Goal: Information Seeking & Learning: Check status

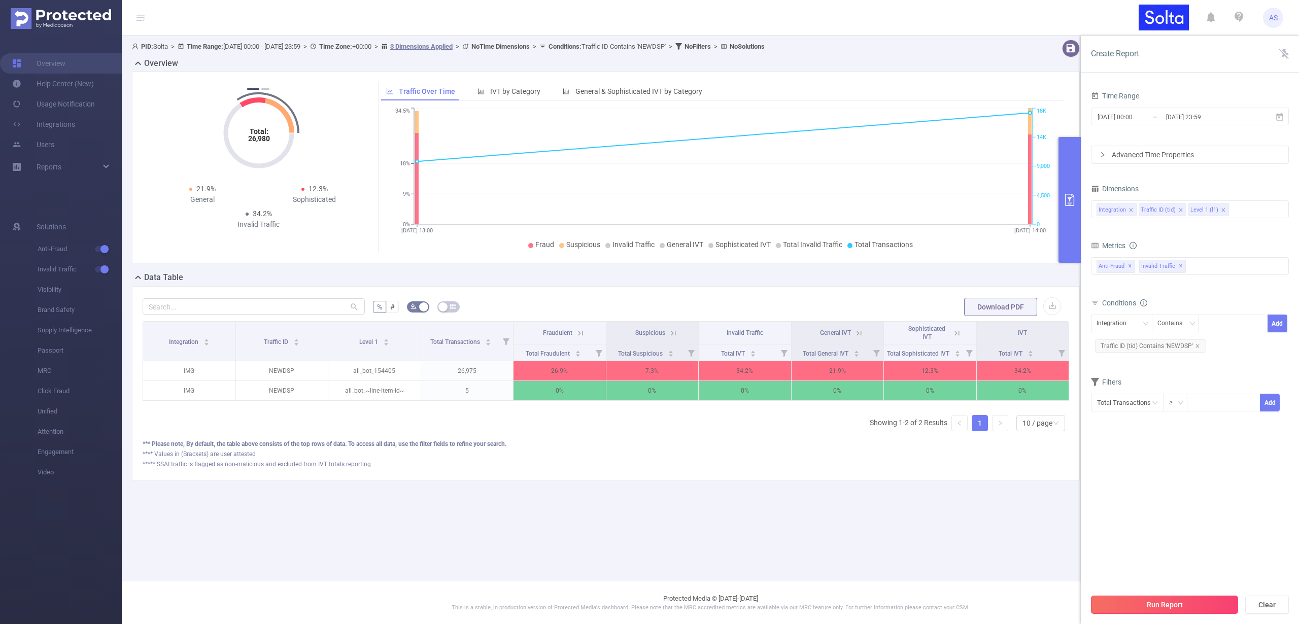
click at [1163, 605] on button "Run Report" at bounding box center [1164, 605] width 147 height 18
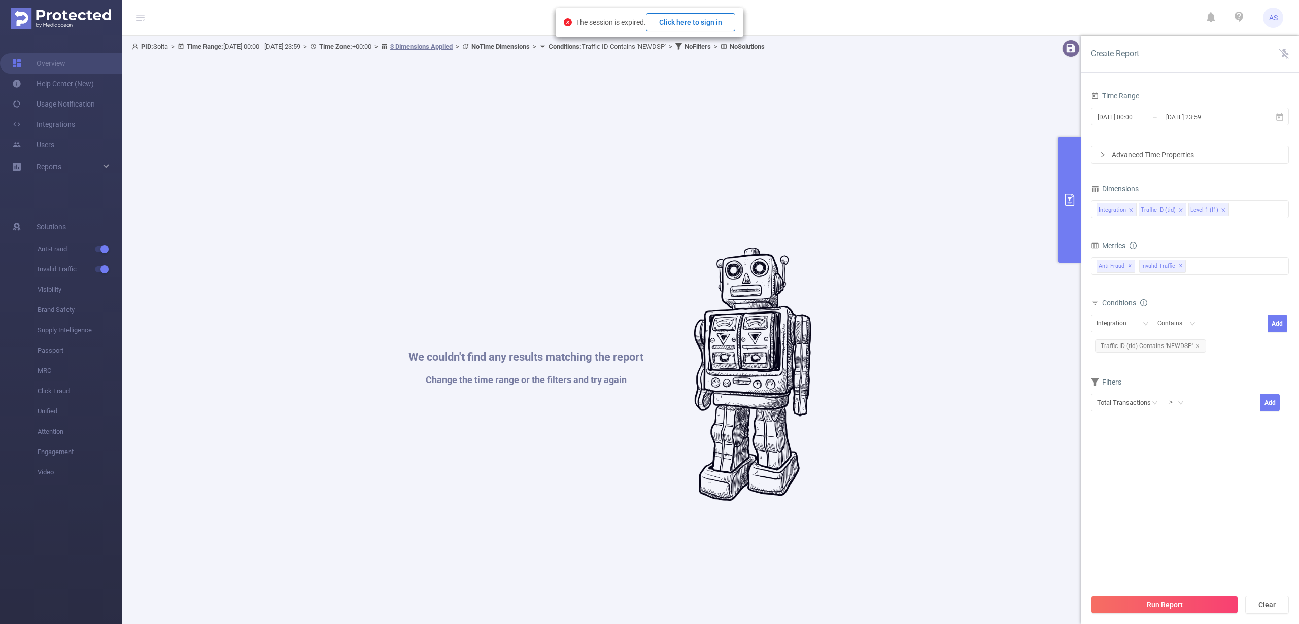
click at [683, 21] on button "Click here to sign in" at bounding box center [690, 22] width 89 height 18
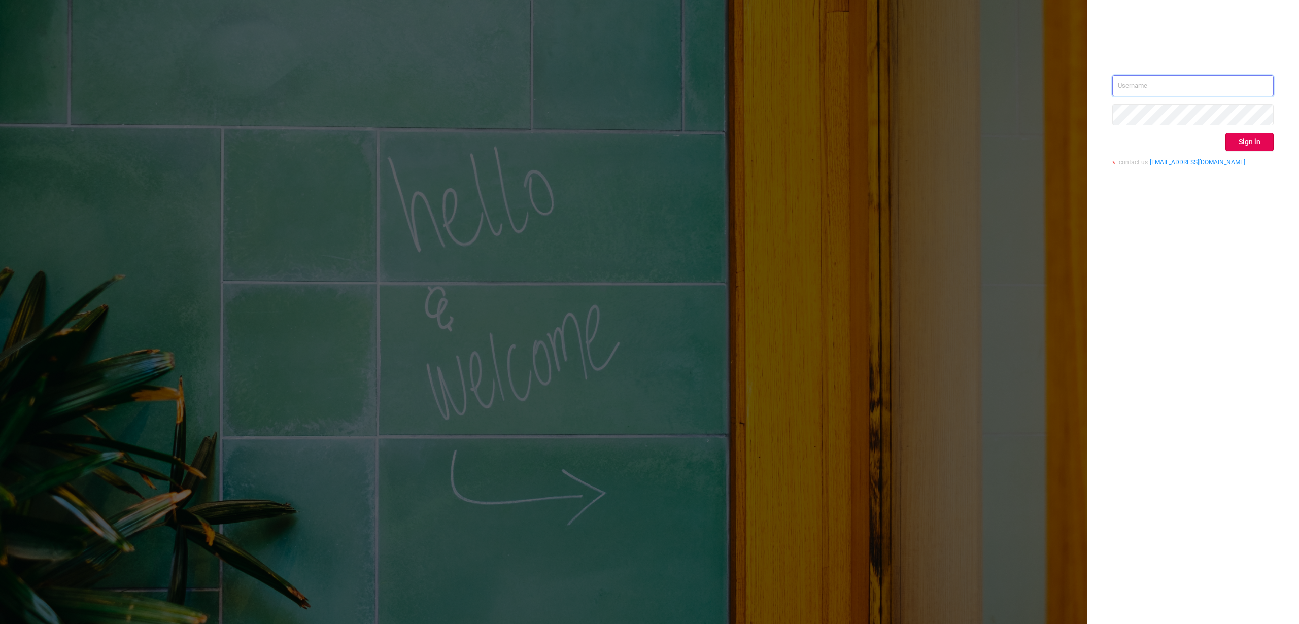
type input "[PERSON_NAME][EMAIL_ADDRESS][DOMAIN_NAME]"
drag, startPoint x: 1204, startPoint y: 295, endPoint x: 1205, endPoint y: 286, distance: 8.8
click at [1204, 294] on div "[PERSON_NAME][EMAIL_ADDRESS][DOMAIN_NAME] Sign in contact us [EMAIL_ADDRESS][DO…" at bounding box center [1193, 312] width 212 height 624
click at [1249, 138] on button "Sign in" at bounding box center [1249, 142] width 48 height 18
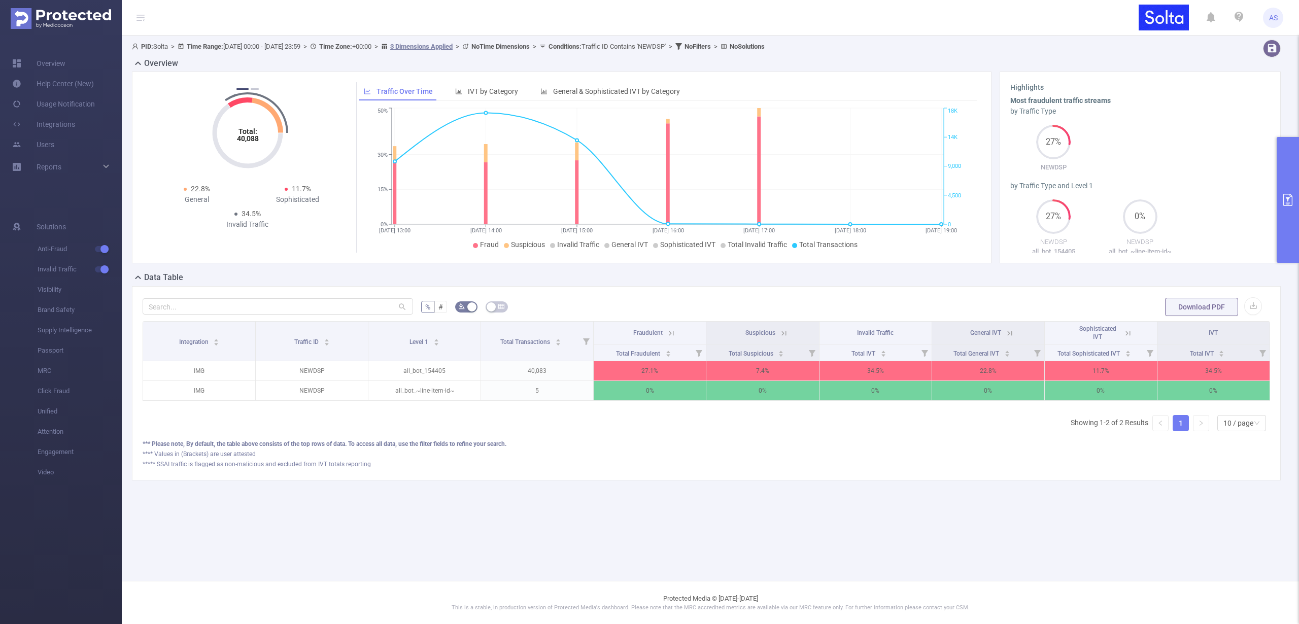
scroll to position [0, 2]
click at [548, 371] on p "40,083" at bounding box center [535, 370] width 112 height 19
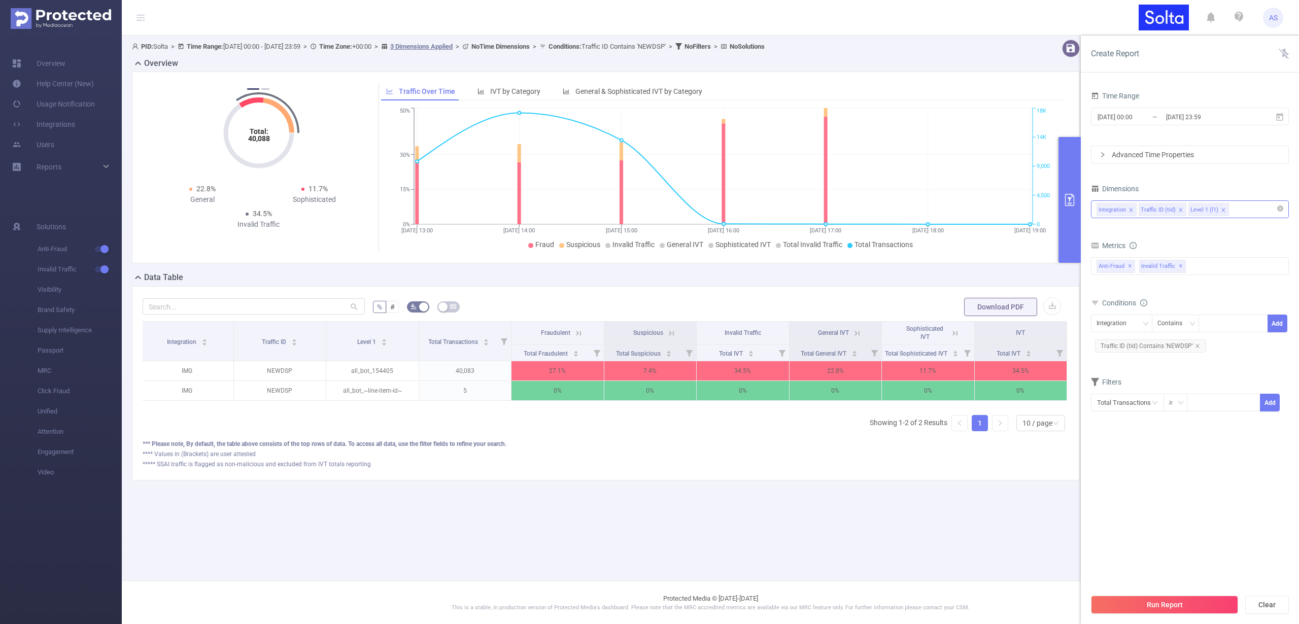
click at [1251, 206] on div "Integration Traffic ID (tid) Level 1 (l1)" at bounding box center [1189, 209] width 187 height 17
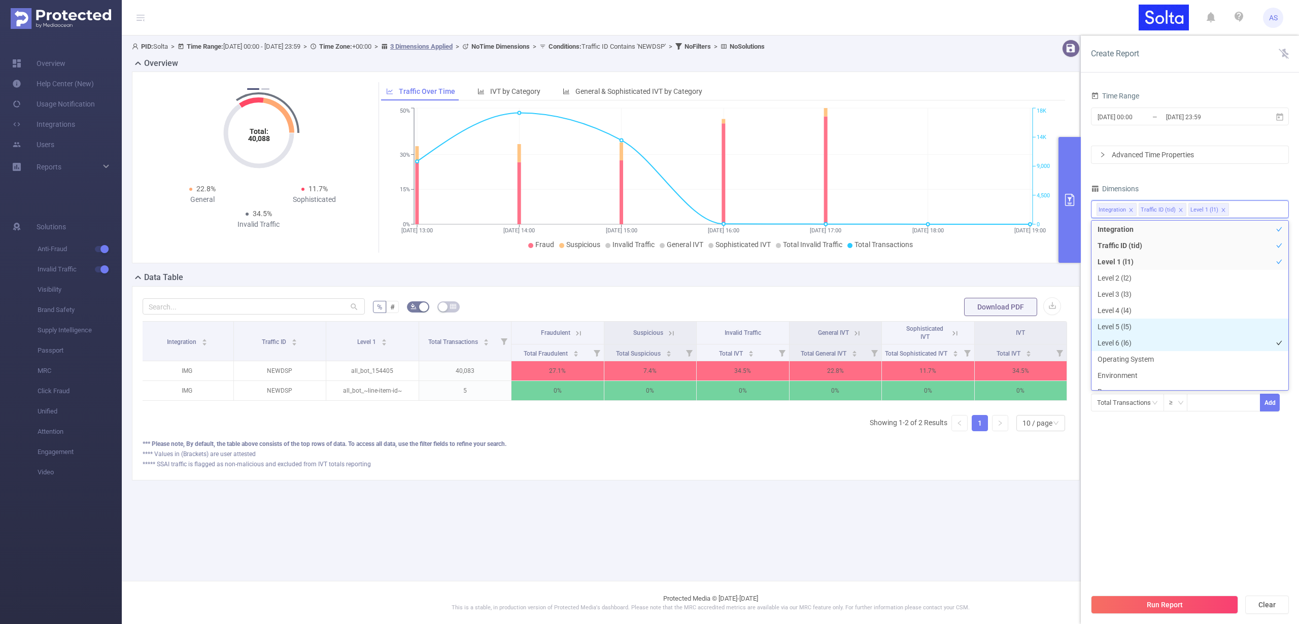
scroll to position [2, 0]
click at [1143, 327] on li "Level 5 (l5)" at bounding box center [1189, 326] width 197 height 16
click at [1175, 440] on section "Time Range [DATE] 00:00 _ [DATE] 23:59 Advanced Time Properties Dimensions Inte…" at bounding box center [1190, 339] width 198 height 500
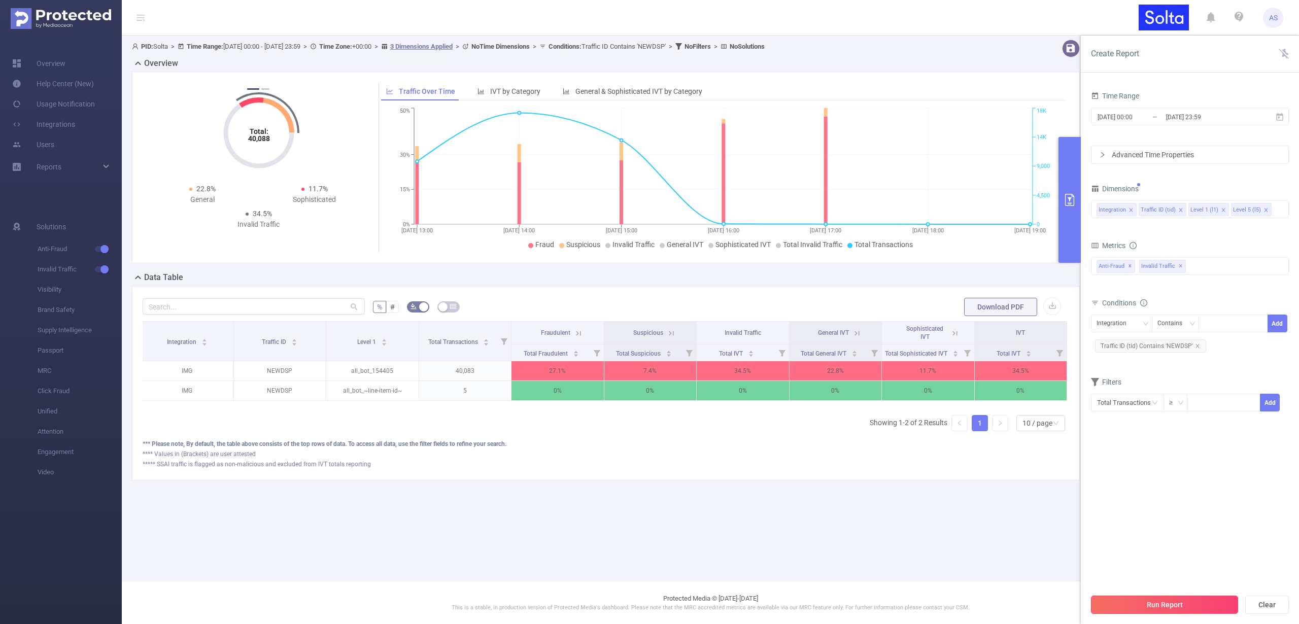
click at [1149, 609] on button "Run Report" at bounding box center [1164, 605] width 147 height 18
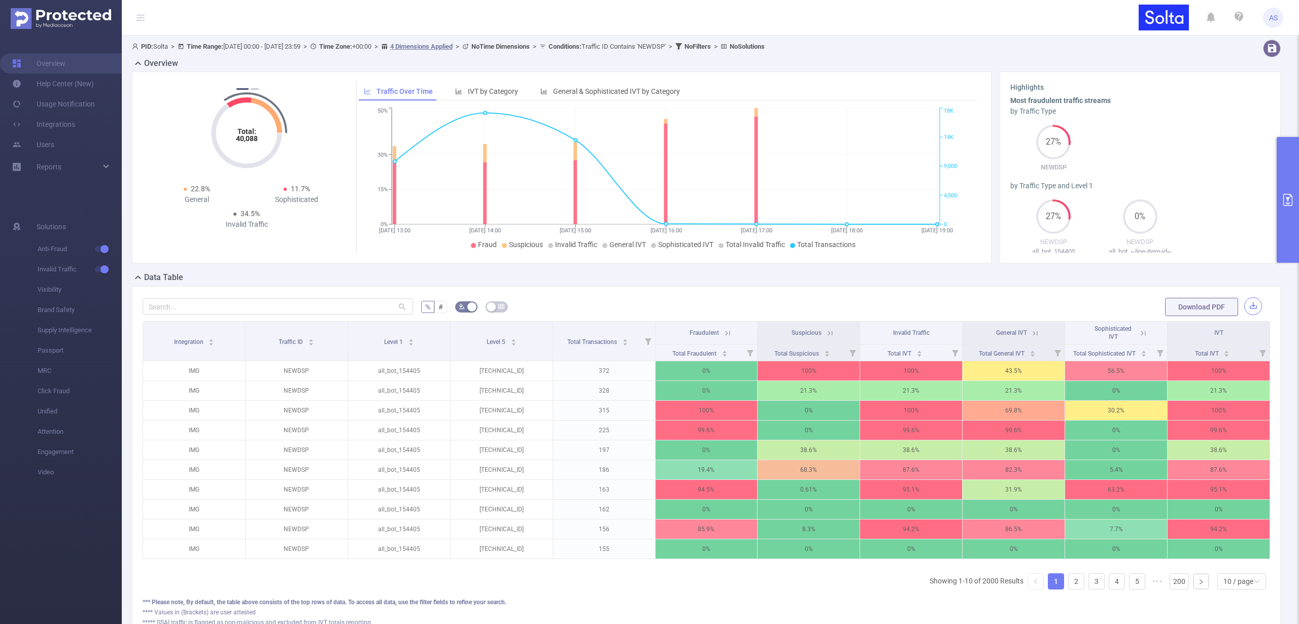
click at [1246, 308] on button "button" at bounding box center [1253, 306] width 18 height 18
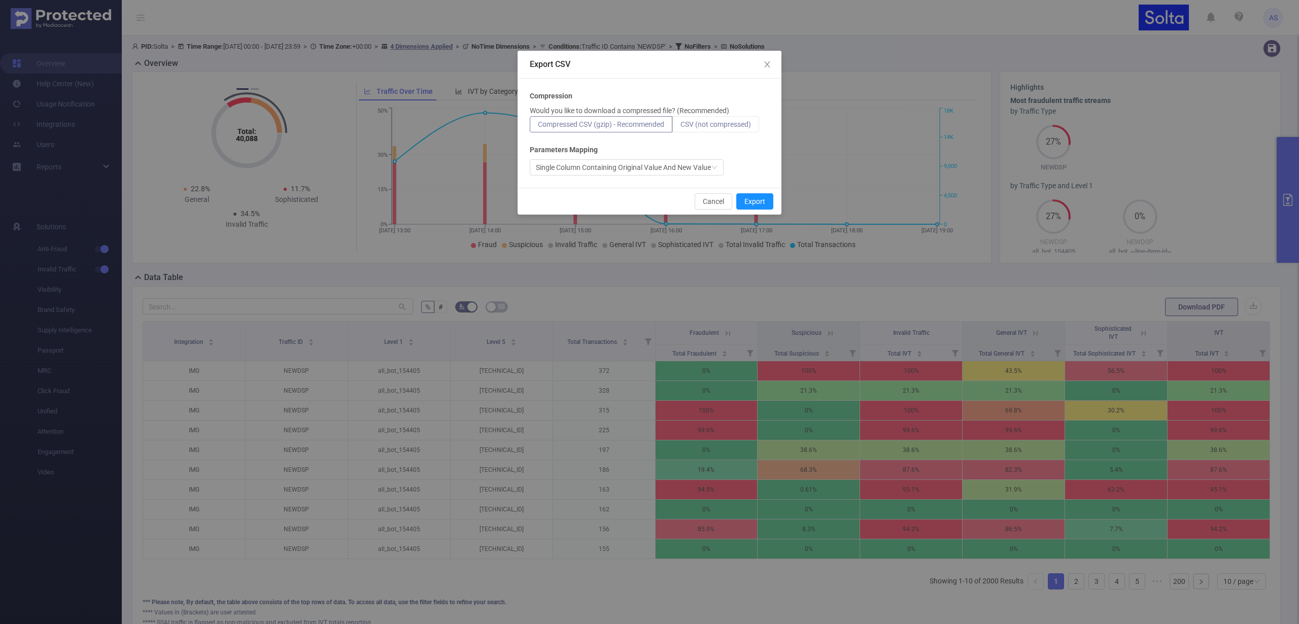
click at [705, 127] on span "CSV (not compressed)" at bounding box center [715, 124] width 71 height 8
click at [680, 127] on input "CSV (not compressed)" at bounding box center [680, 127] width 0 height 0
click at [769, 62] on icon "icon: close" at bounding box center [767, 64] width 6 height 6
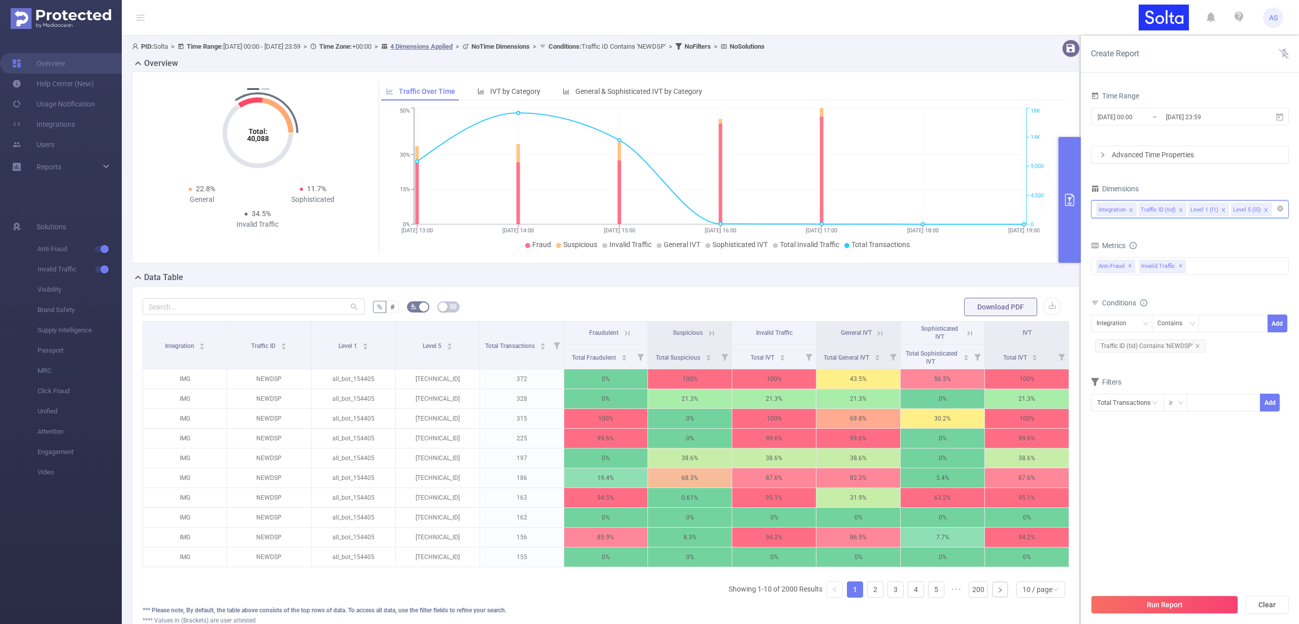
click at [1274, 210] on input at bounding box center [1275, 209] width 5 height 13
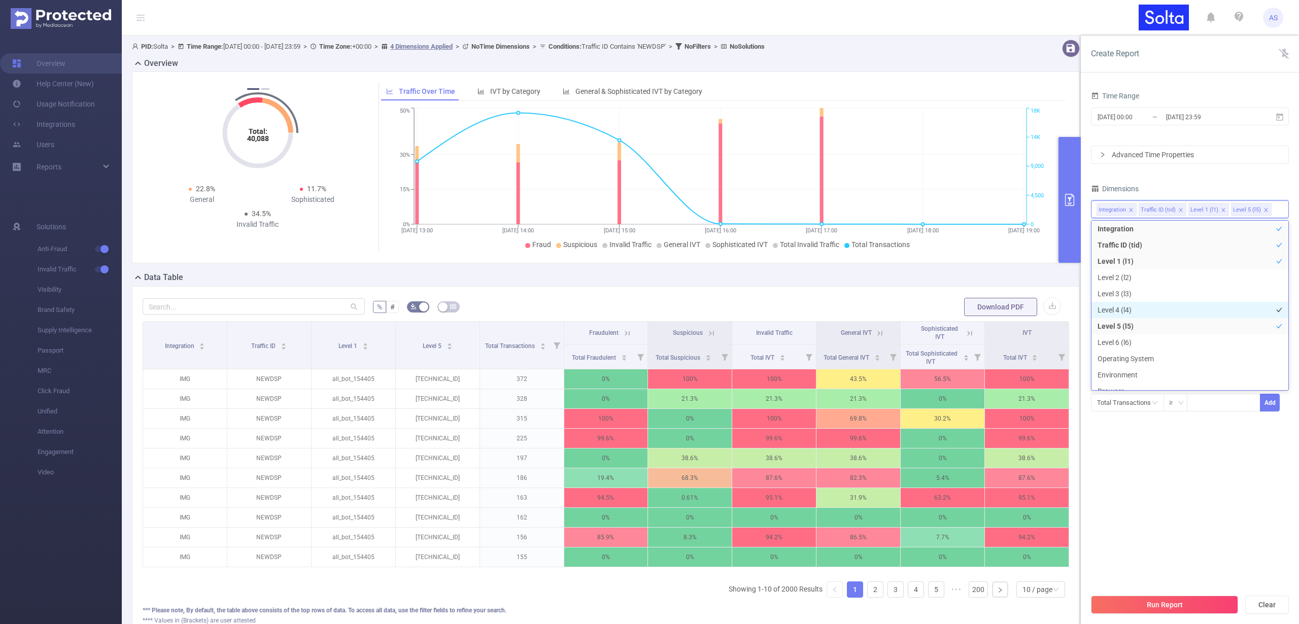
click at [1148, 306] on li "Level 4 (l4)" at bounding box center [1189, 310] width 197 height 16
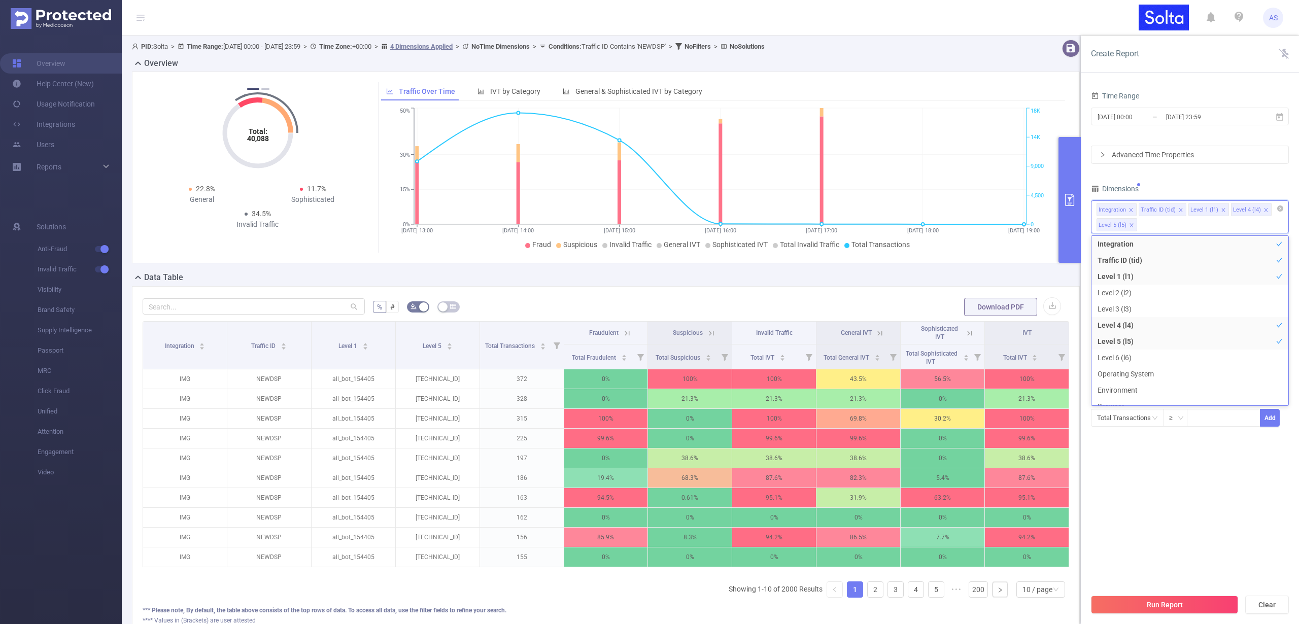
click at [1180, 221] on div "Integration Traffic ID (tid) Level 1 (l1) Level 4 (l4) Level 5 (l5)" at bounding box center [1190, 216] width 198 height 33
click at [1127, 302] on li "Level 3 (l3)" at bounding box center [1189, 309] width 197 height 16
click at [1143, 606] on button "Run Report" at bounding box center [1164, 605] width 147 height 18
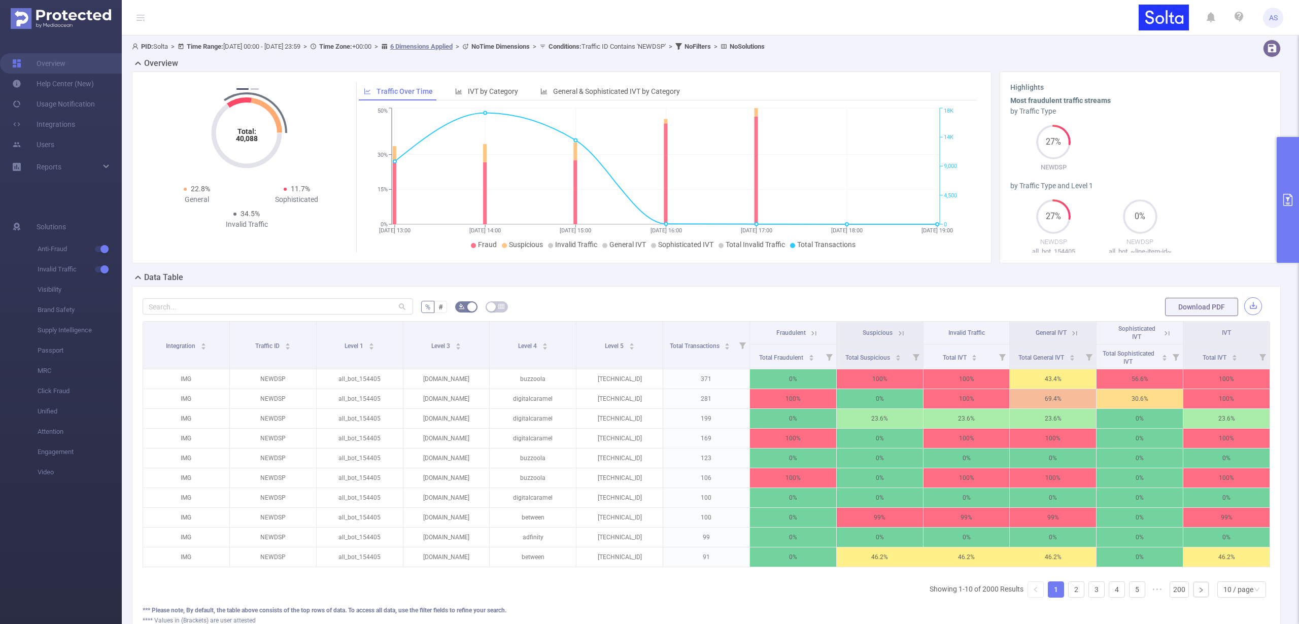
click at [1248, 307] on button "button" at bounding box center [1253, 306] width 18 height 18
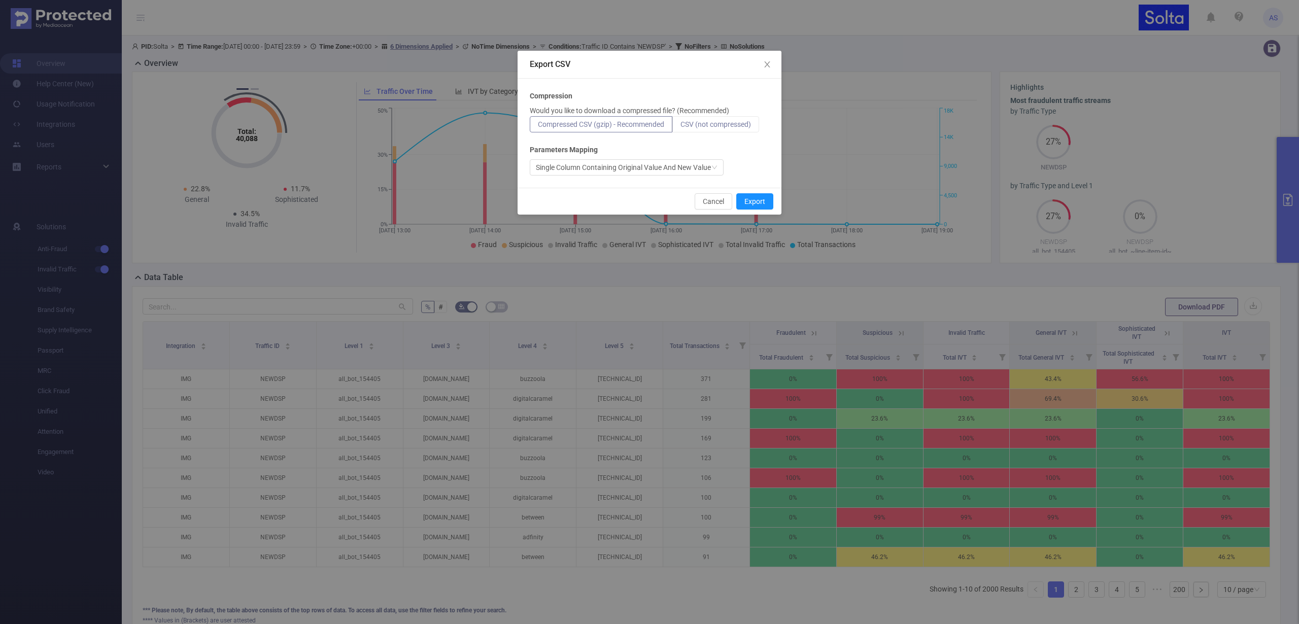
click at [712, 126] on span "CSV (not compressed)" at bounding box center [715, 124] width 71 height 8
click at [680, 127] on input "CSV (not compressed)" at bounding box center [680, 127] width 0 height 0
click at [759, 204] on button "Export" at bounding box center [754, 201] width 37 height 16
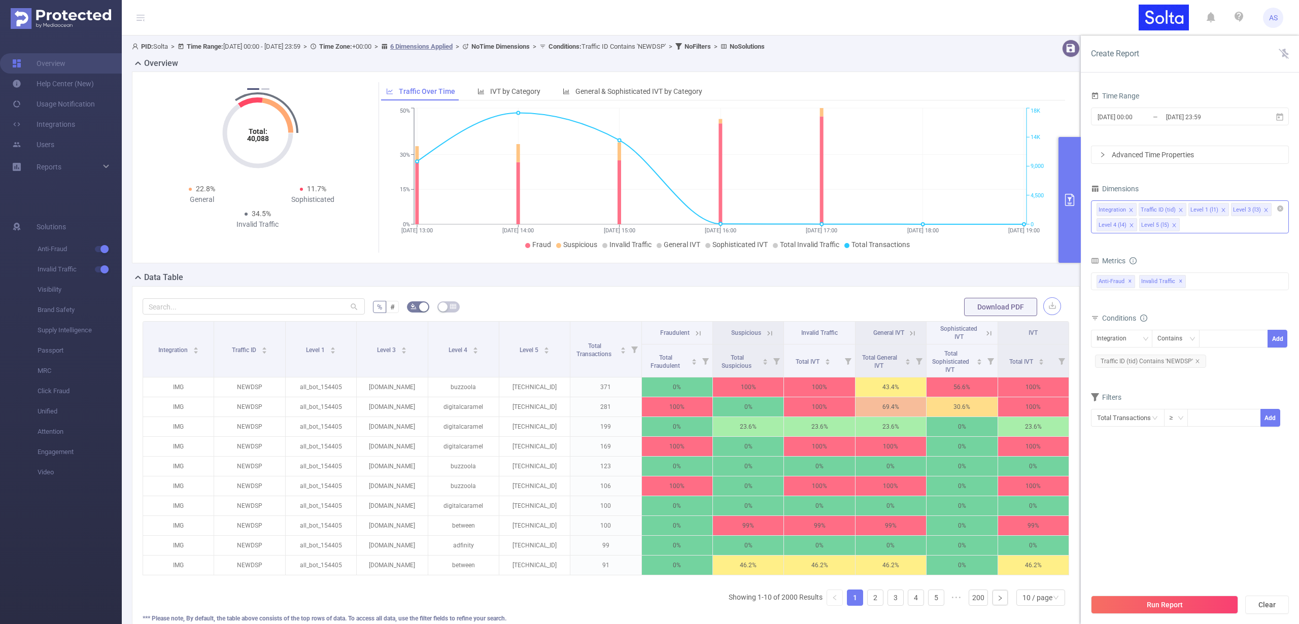
click at [1221, 210] on icon "icon: close" at bounding box center [1223, 209] width 5 height 5
click at [1221, 210] on icon "icon: close" at bounding box center [1223, 210] width 4 height 4
click at [1184, 604] on button "Run Report" at bounding box center [1164, 605] width 147 height 18
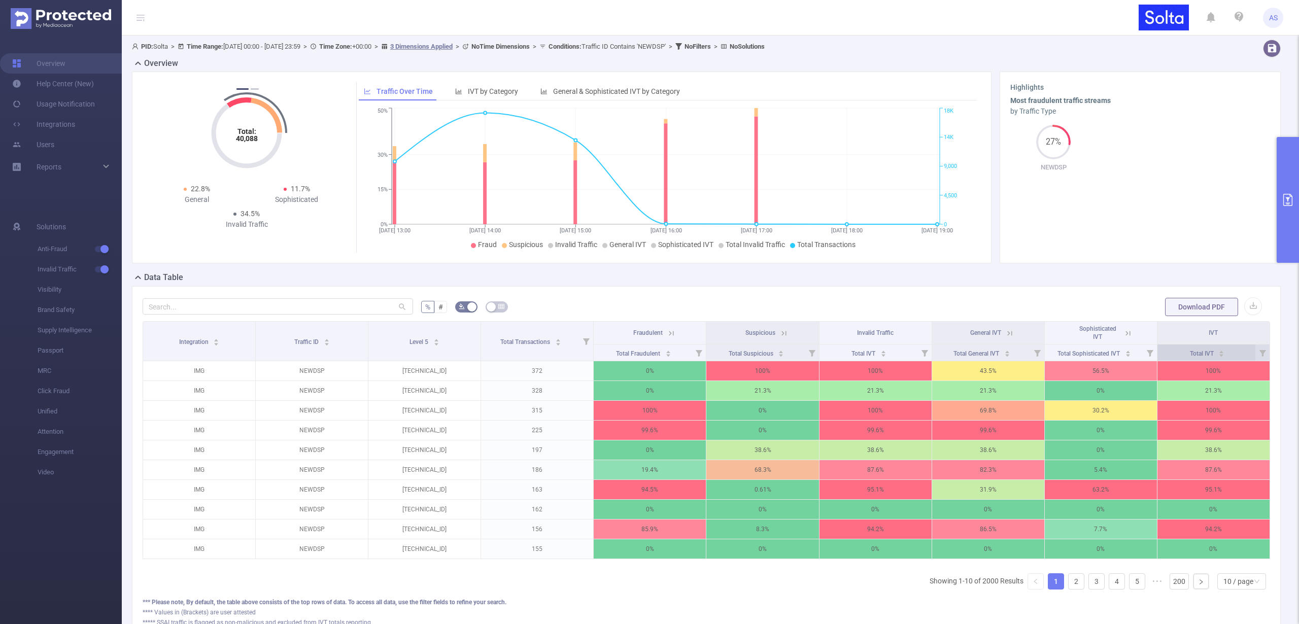
click at [1204, 353] on span "Total IVT" at bounding box center [1202, 353] width 25 height 7
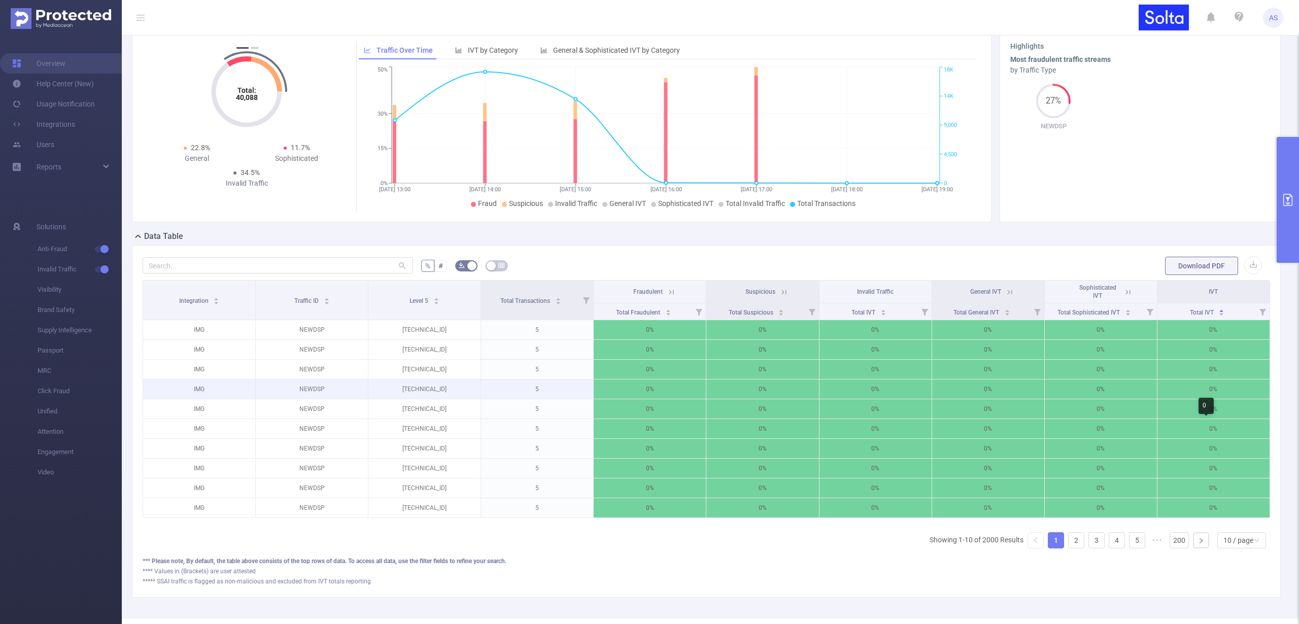
scroll to position [85, 0]
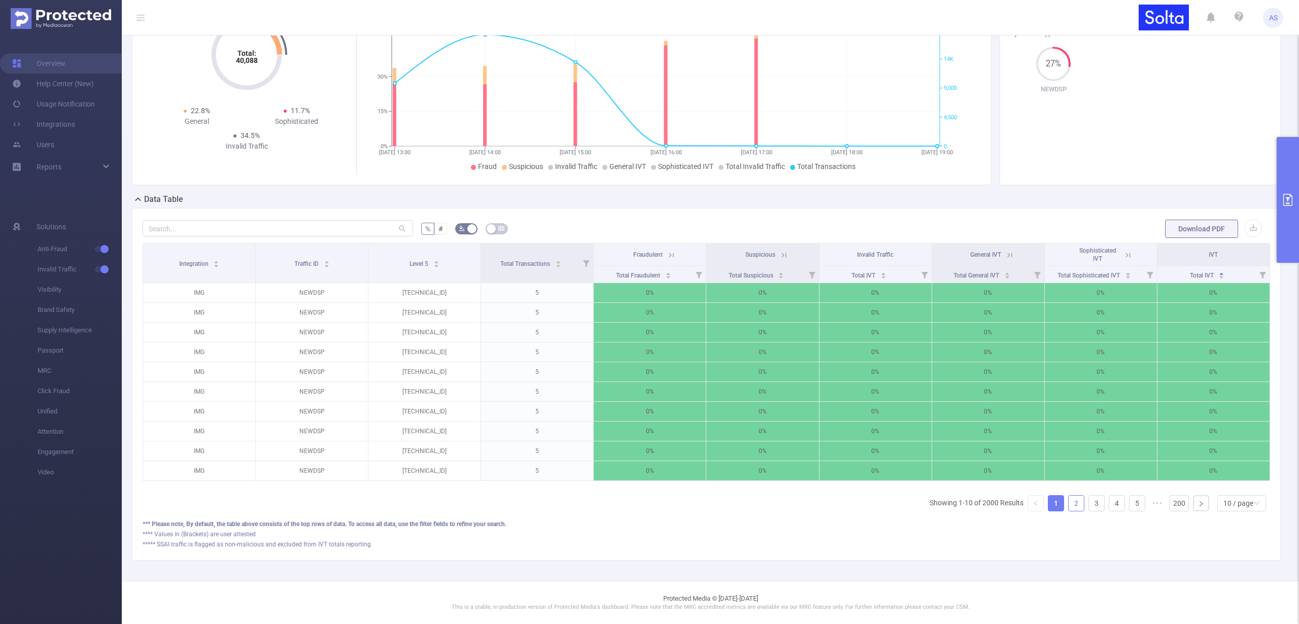
click at [1069, 504] on link "2" at bounding box center [1075, 503] width 15 height 15
click at [1089, 503] on link "3" at bounding box center [1096, 503] width 15 height 15
click at [1109, 504] on link "4" at bounding box center [1116, 503] width 15 height 15
click at [1112, 503] on link "5" at bounding box center [1116, 503] width 15 height 15
click at [1112, 503] on link "6" at bounding box center [1116, 503] width 15 height 15
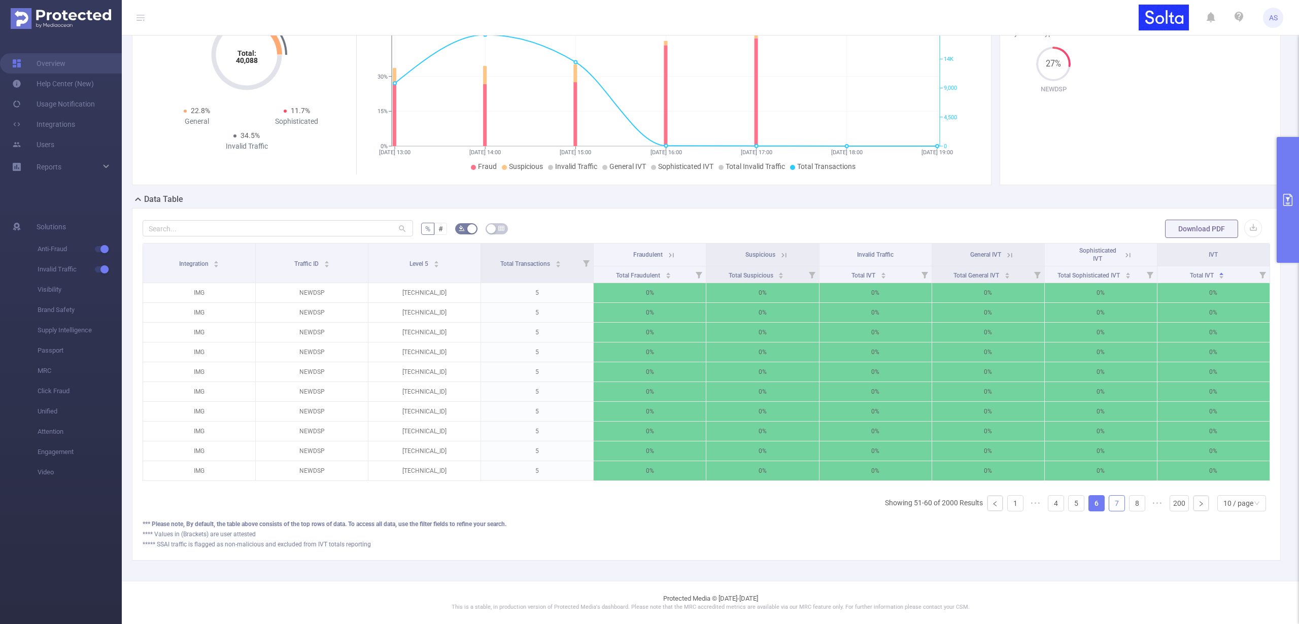
click at [1112, 503] on link "7" at bounding box center [1116, 503] width 15 height 15
click at [1112, 503] on link "8" at bounding box center [1116, 503] width 15 height 15
click at [1112, 503] on link "9" at bounding box center [1116, 503] width 15 height 15
click at [1112, 503] on link "10" at bounding box center [1116, 503] width 15 height 15
click at [1112, 503] on link "11" at bounding box center [1116, 503] width 15 height 15
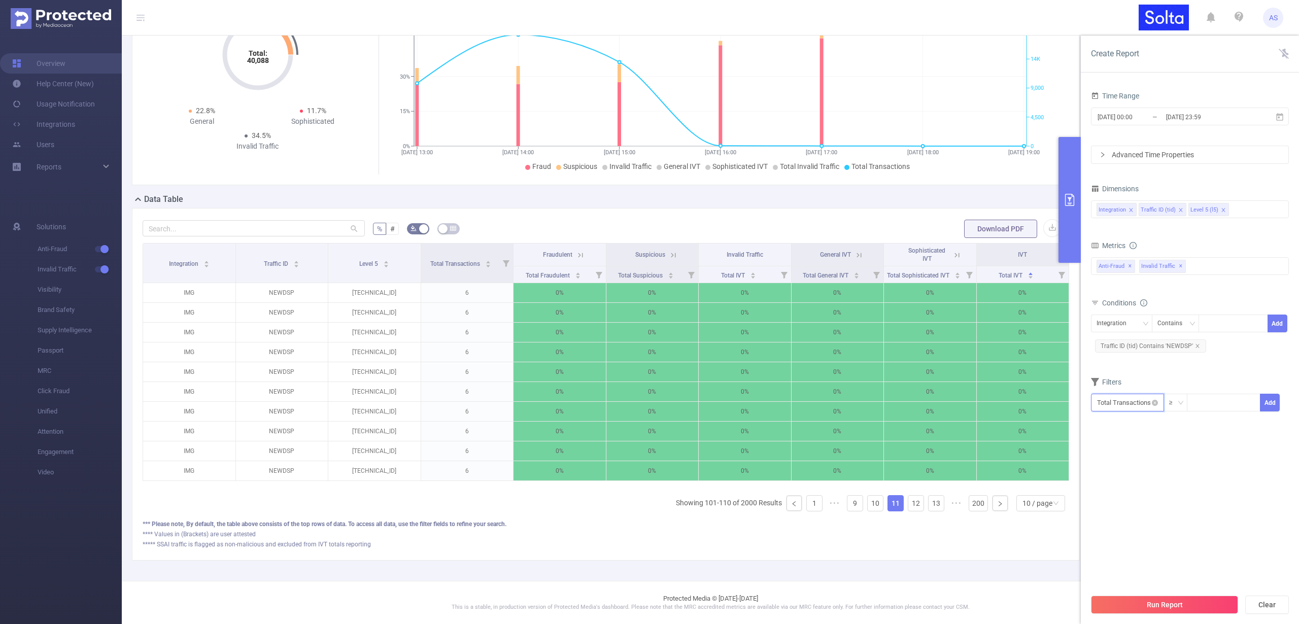
click at [1134, 407] on input "text" at bounding box center [1127, 403] width 73 height 18
click at [1232, 405] on input at bounding box center [1223, 401] width 72 height 15
type input "50"
click at [1277, 397] on button "Add" at bounding box center [1270, 403] width 20 height 18
click at [1188, 601] on button "Run Report" at bounding box center [1164, 605] width 147 height 18
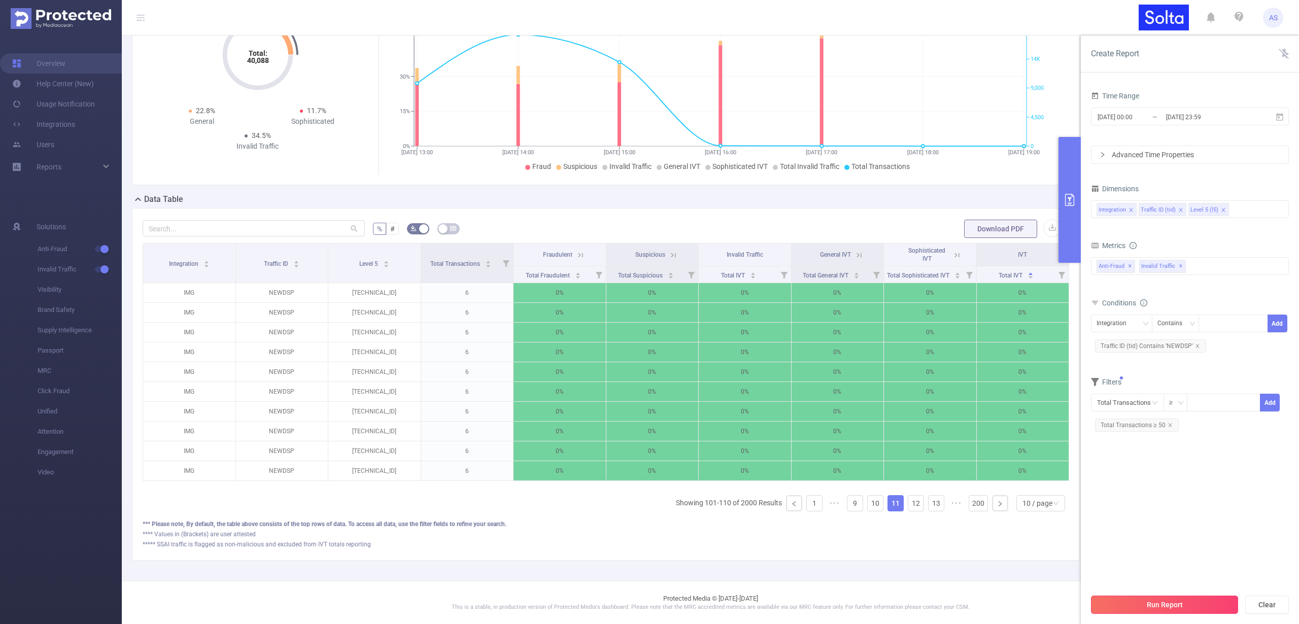
scroll to position [0, 0]
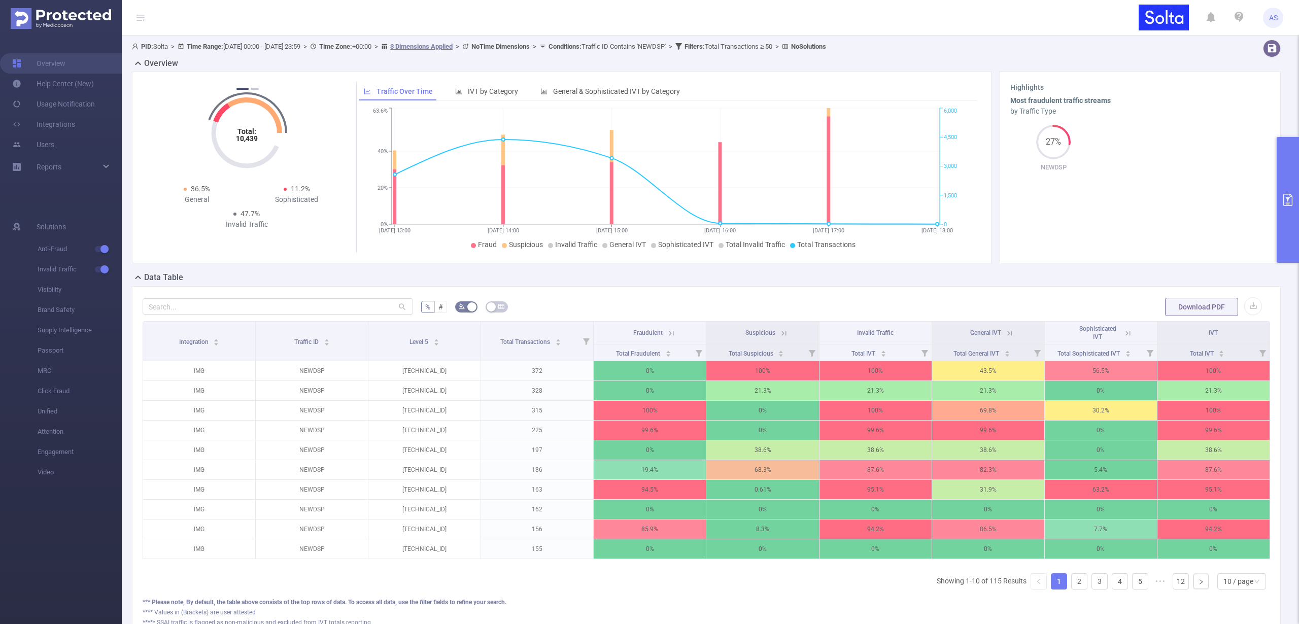
click at [1198, 337] on th "IVT" at bounding box center [1213, 333] width 113 height 23
click at [1192, 354] on span "Total IVT" at bounding box center [1202, 353] width 25 height 7
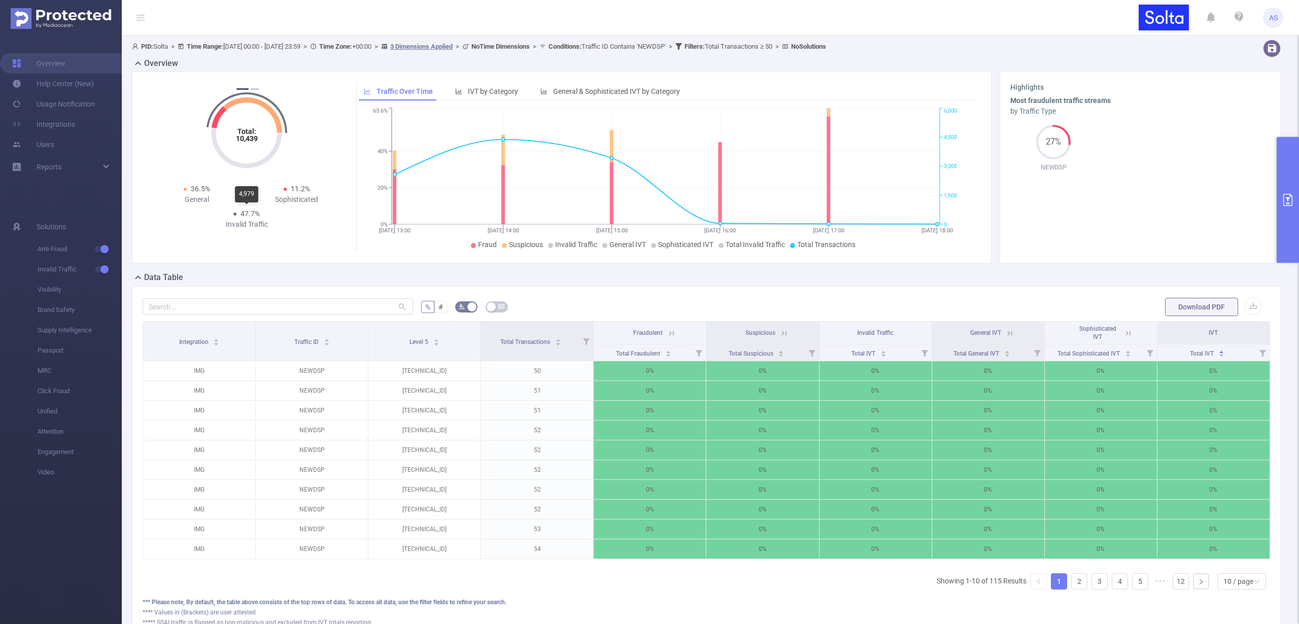
click at [247, 215] on span "47.7%" at bounding box center [249, 214] width 19 height 8
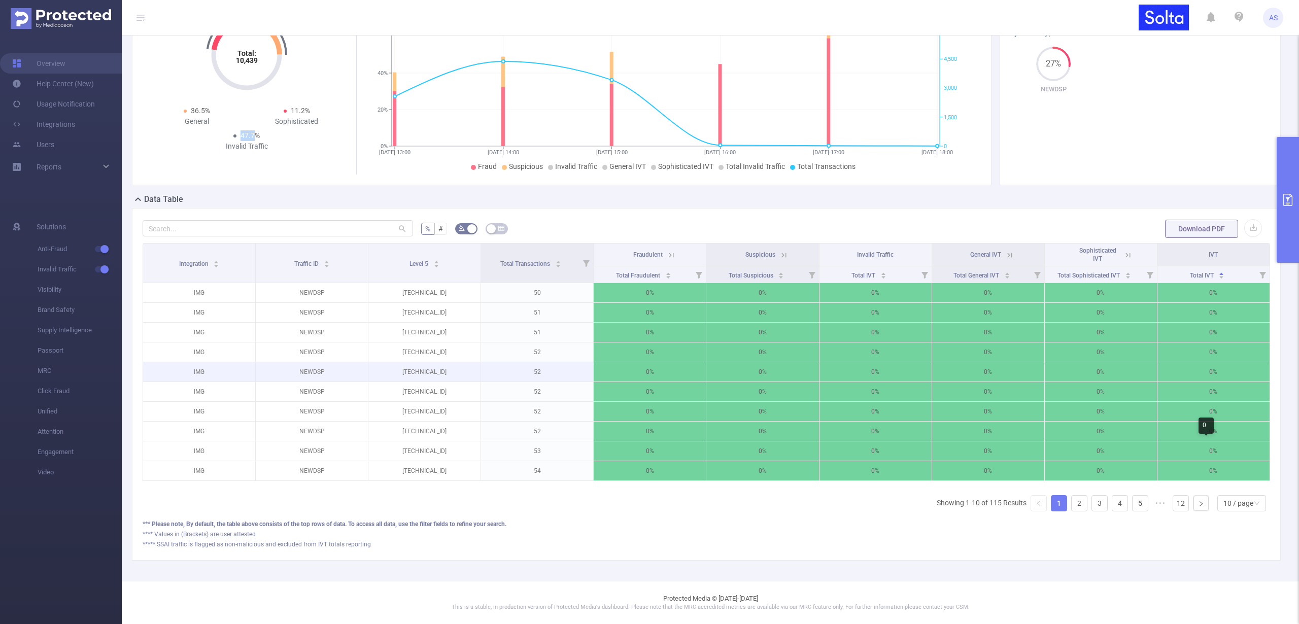
scroll to position [85, 0]
click at [1075, 504] on link "2" at bounding box center [1078, 503] width 15 height 15
click at [1083, 504] on ul "Showing 11-20 of 115 Results 1 2 3 4 5 ••• 12 10 / page" at bounding box center [1100, 503] width 337 height 16
click at [1092, 504] on link "3" at bounding box center [1099, 503] width 15 height 15
click at [1112, 503] on link "4" at bounding box center [1119, 503] width 15 height 15
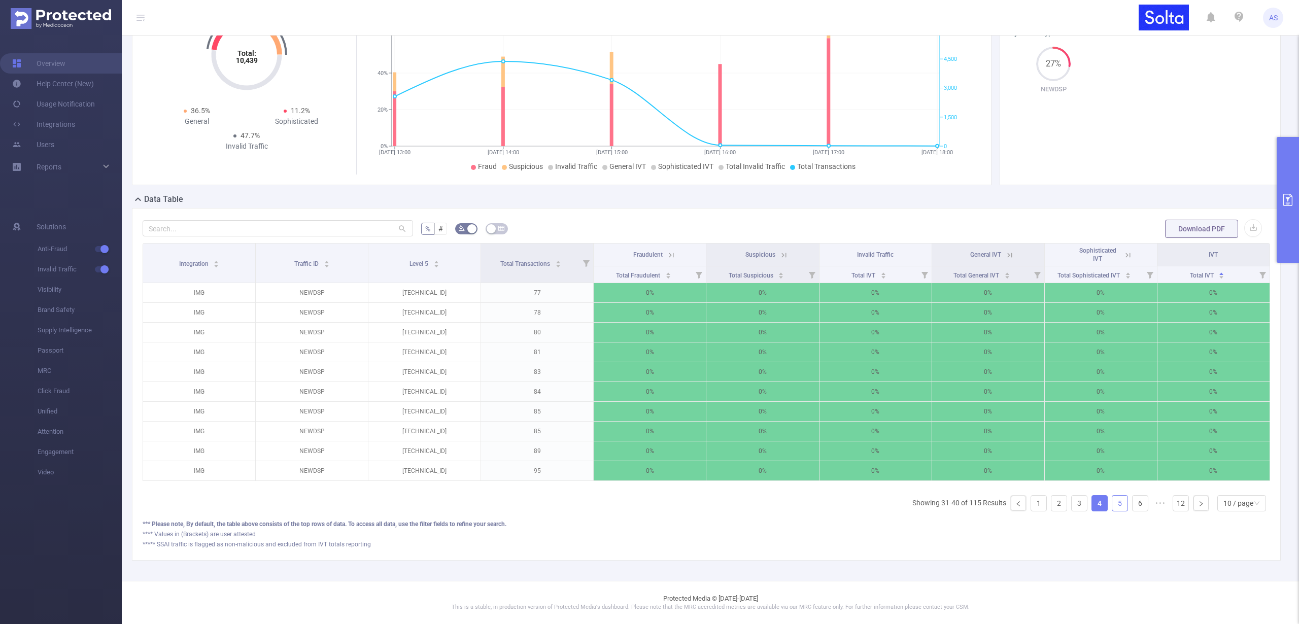
click at [1112, 504] on link "5" at bounding box center [1119, 503] width 15 height 15
click at [1112, 505] on link "6" at bounding box center [1119, 503] width 15 height 15
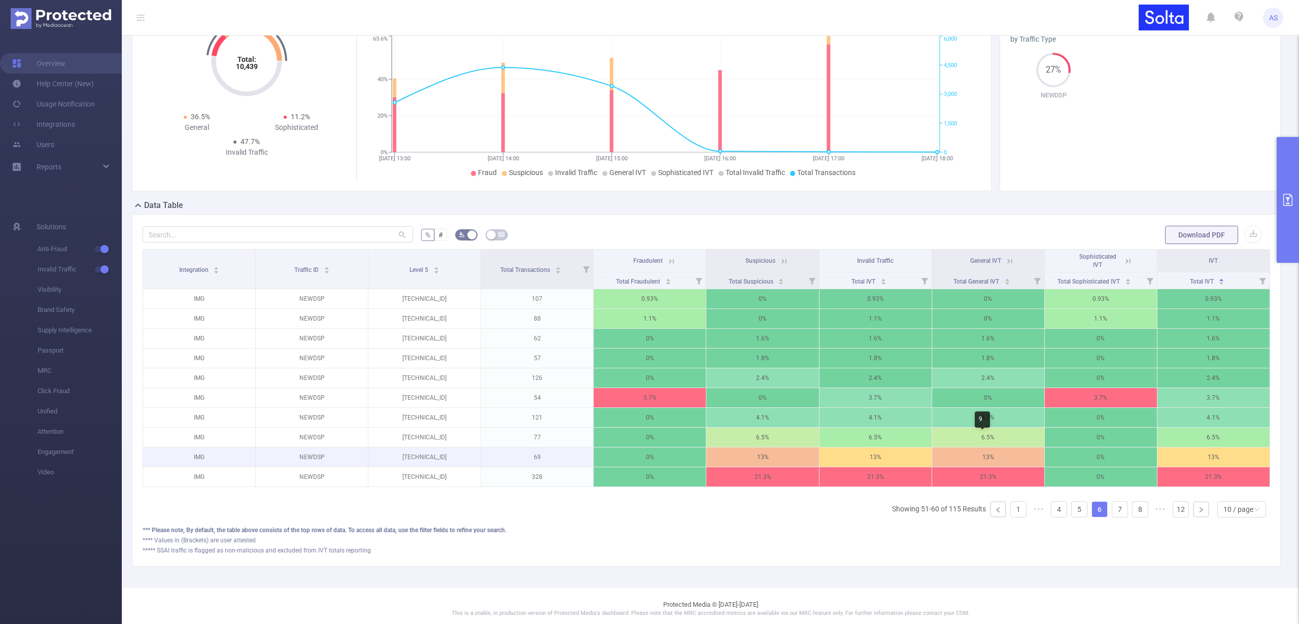
scroll to position [65, 0]
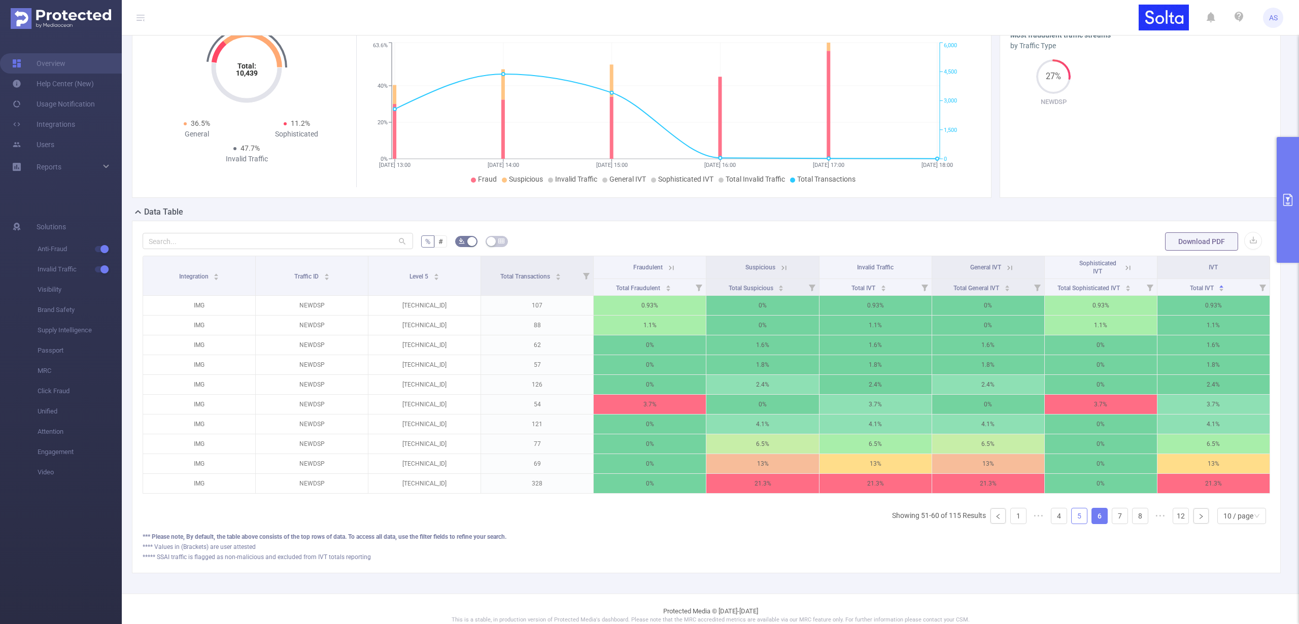
click at [1072, 520] on link "5" at bounding box center [1078, 515] width 15 height 15
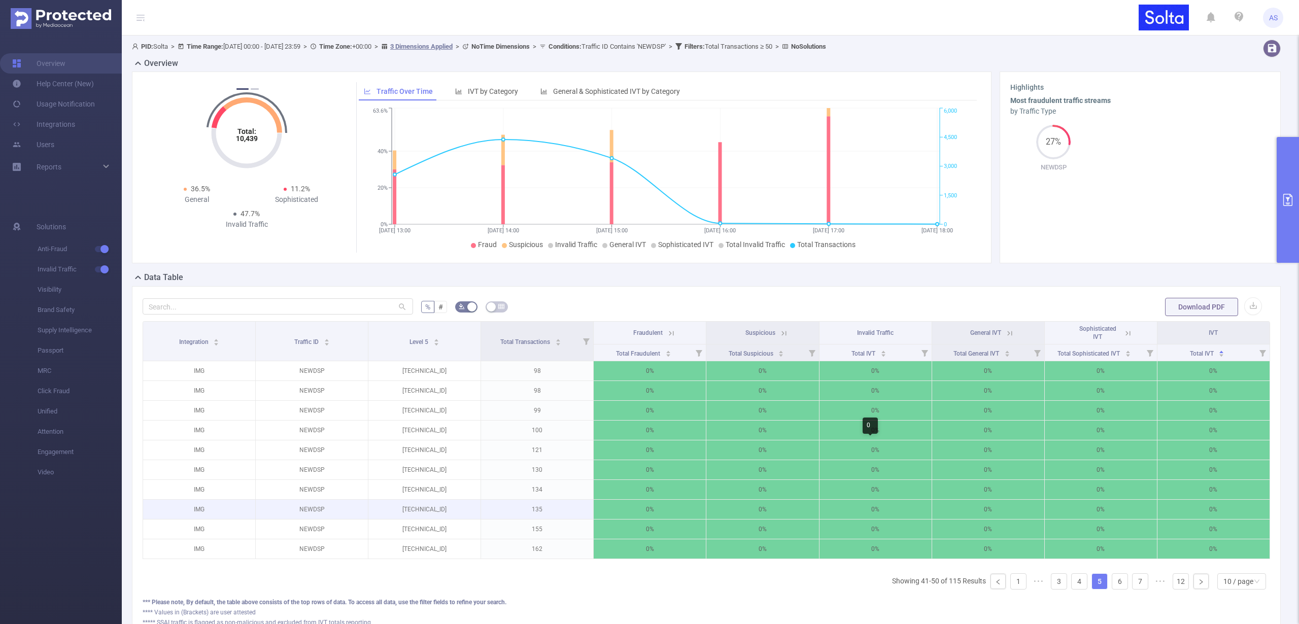
scroll to position [85, 0]
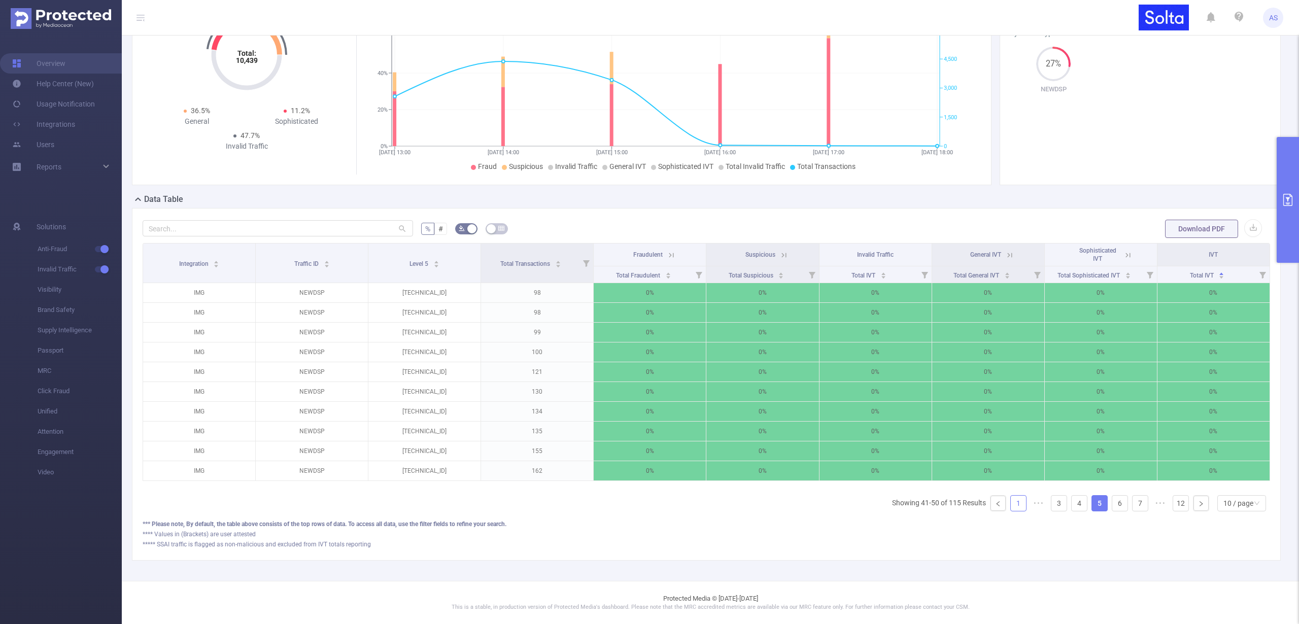
click at [1011, 503] on link "1" at bounding box center [1018, 503] width 15 height 15
click at [536, 260] on span "Total Transactions" at bounding box center [525, 263] width 51 height 7
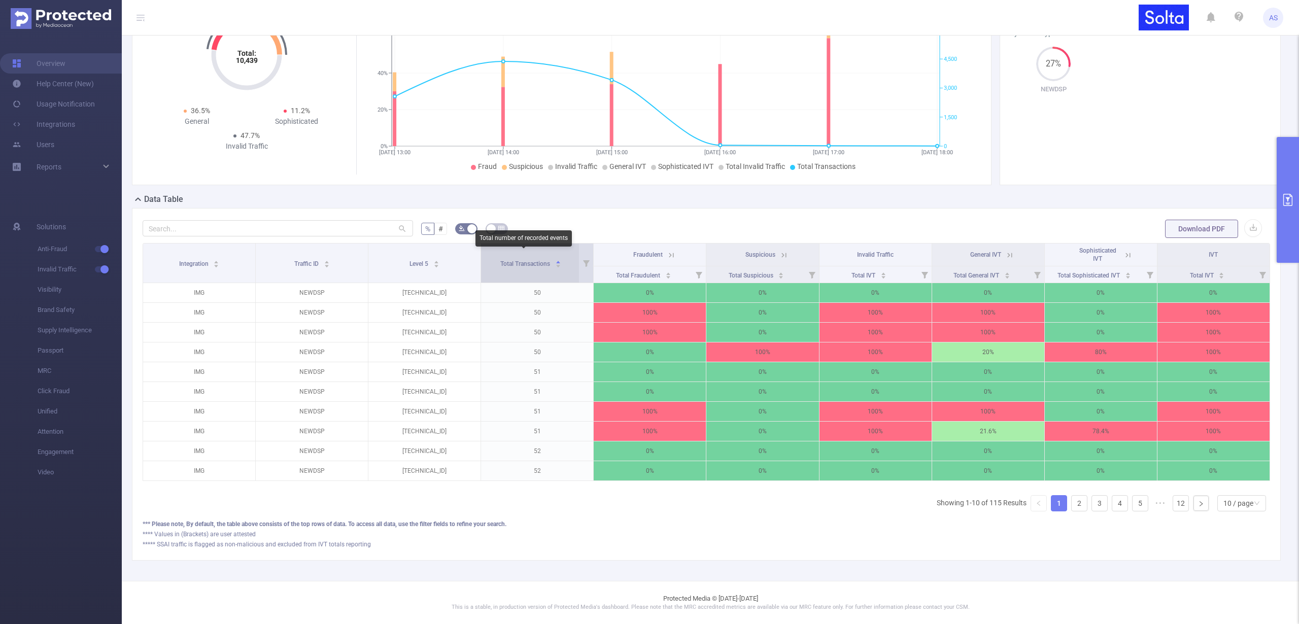
click at [536, 260] on span "Total Transactions" at bounding box center [525, 263] width 51 height 7
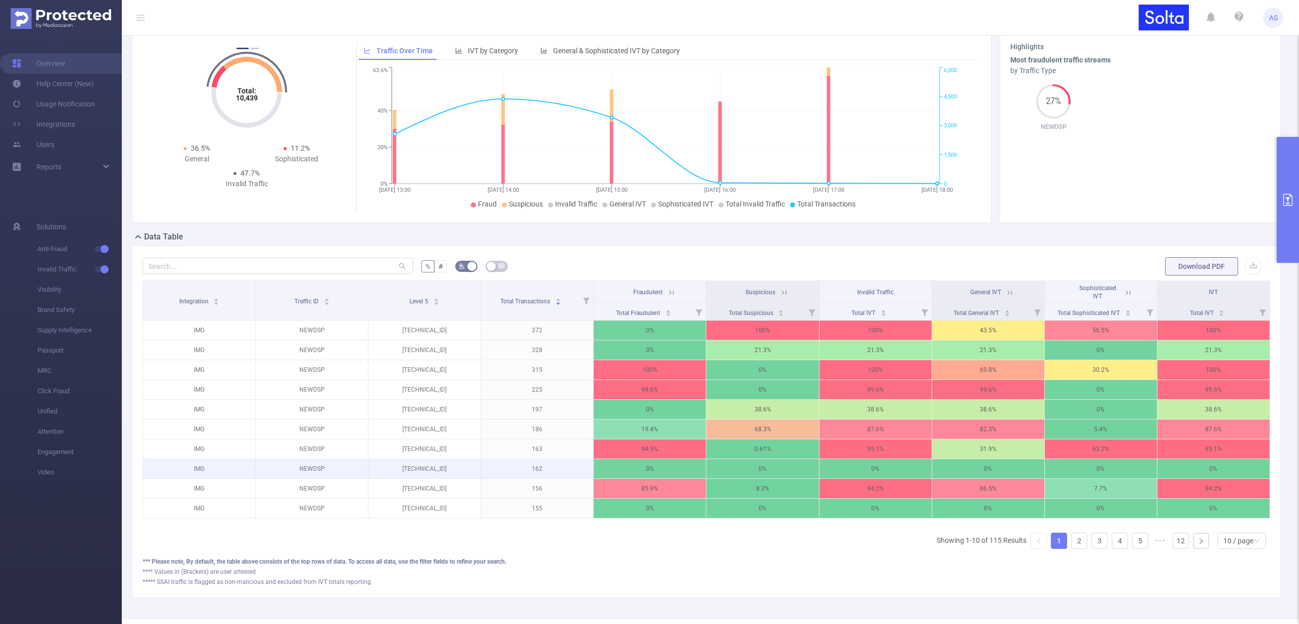
scroll to position [84, 0]
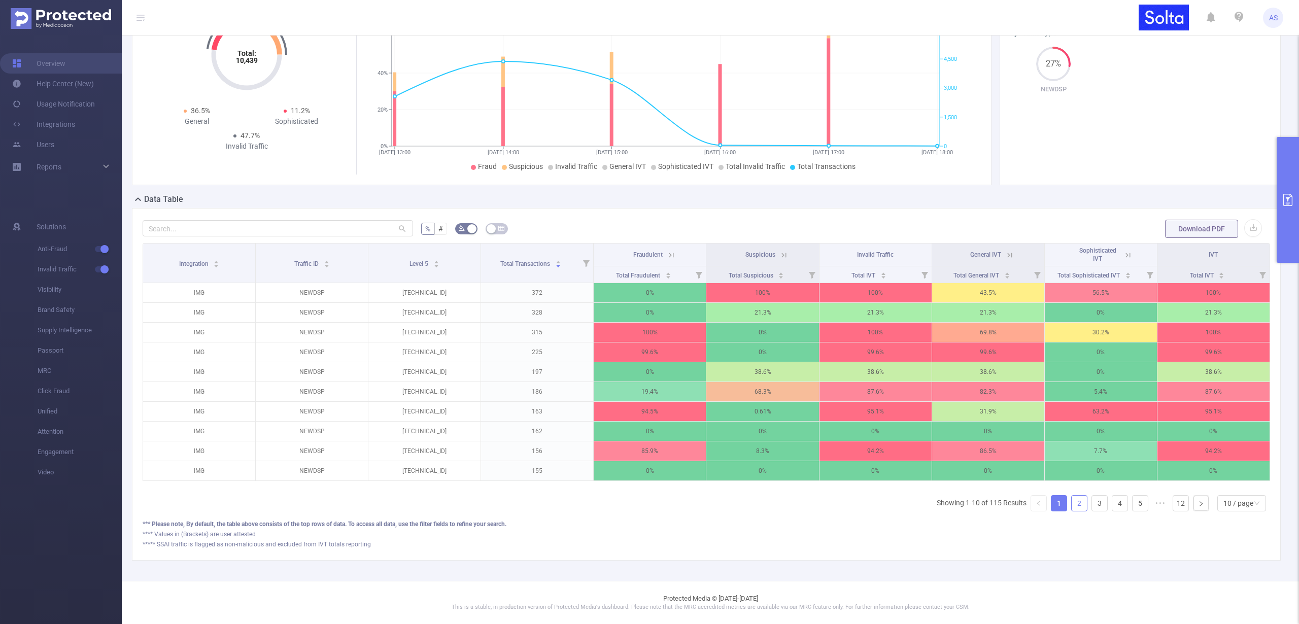
click at [1072, 505] on link "2" at bounding box center [1078, 503] width 15 height 15
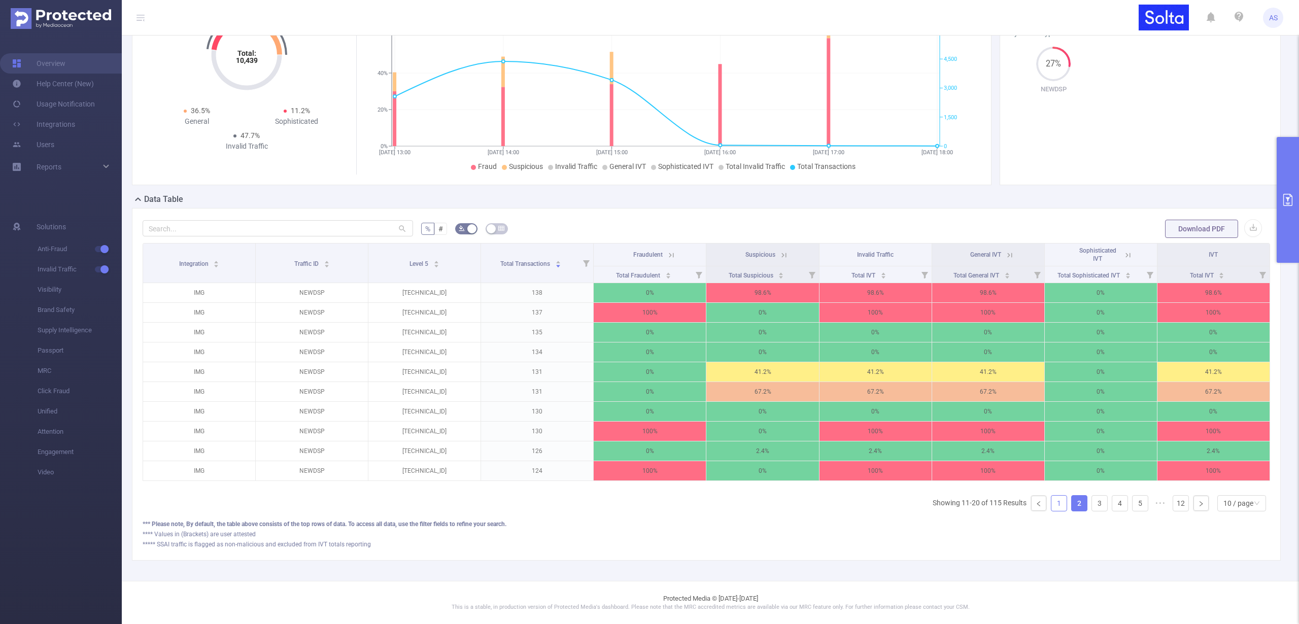
click at [1051, 507] on link "1" at bounding box center [1058, 503] width 15 height 15
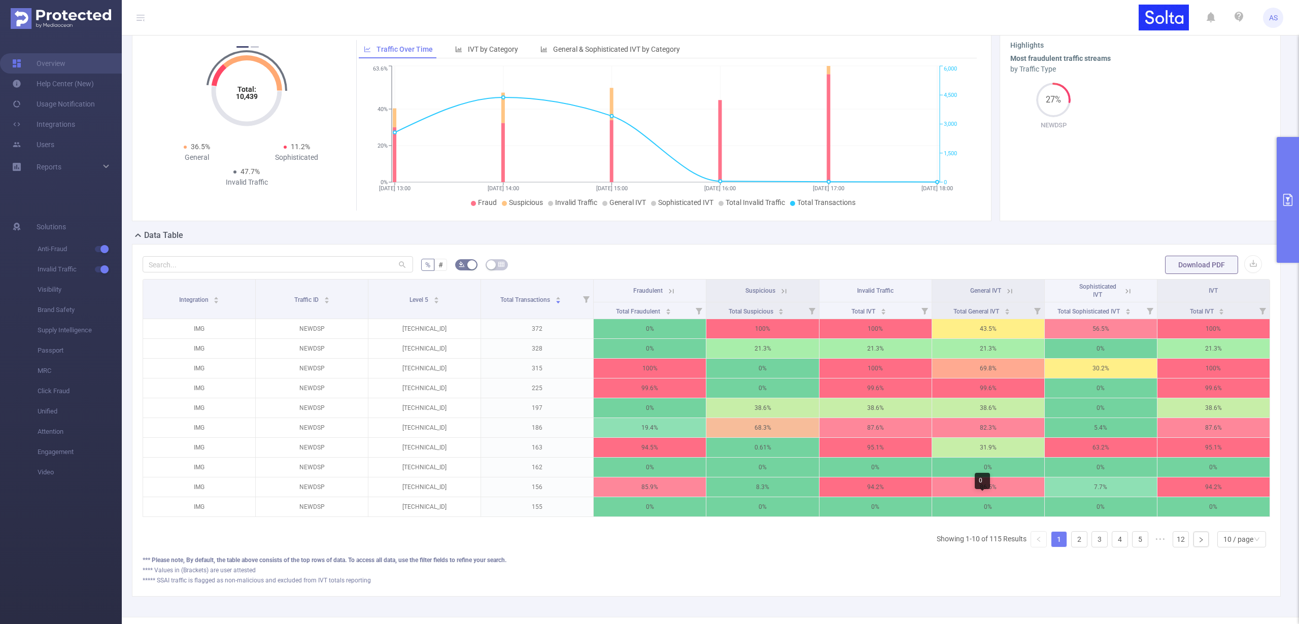
scroll to position [85, 0]
